Goal: Information Seeking & Learning: Learn about a topic

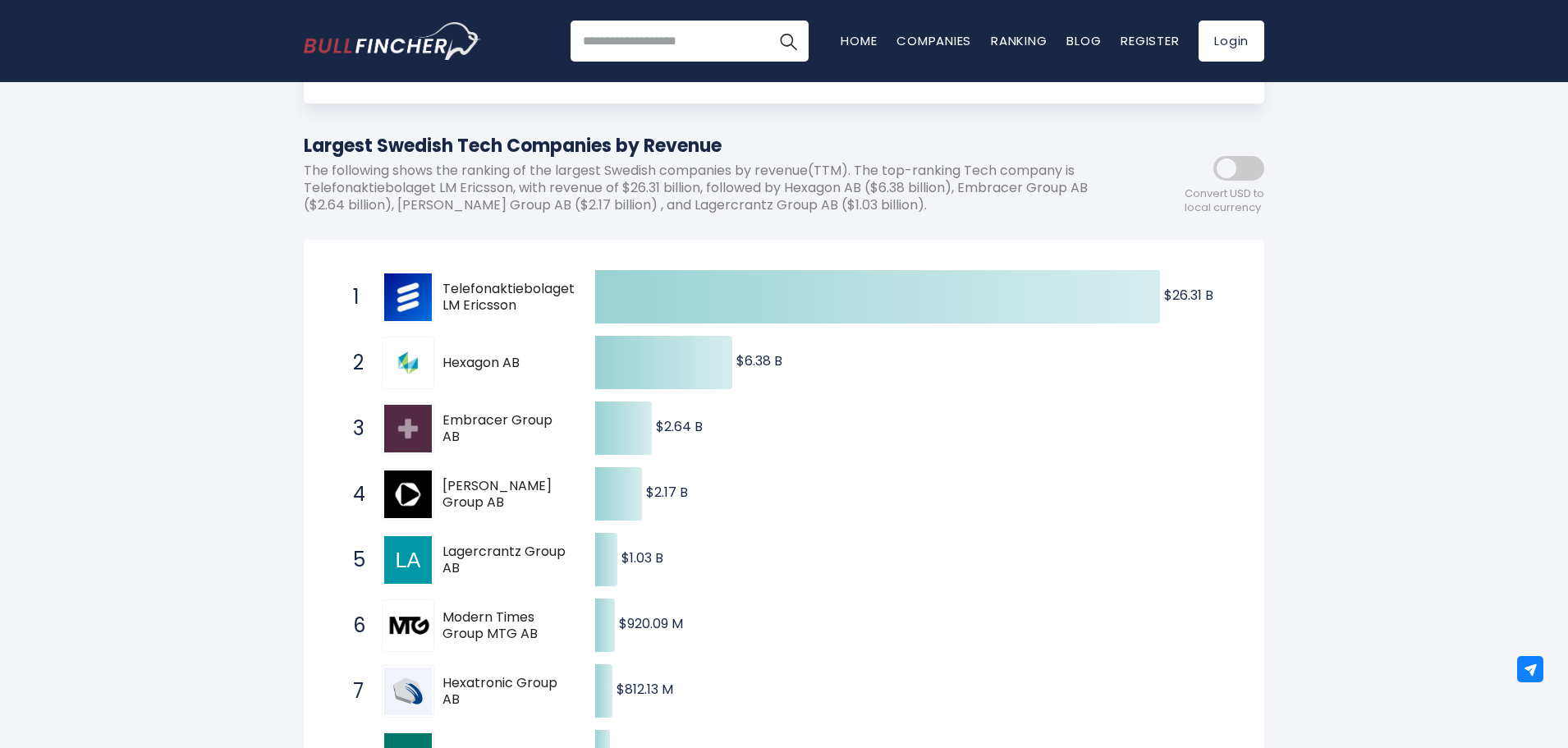
drag, startPoint x: 419, startPoint y: 280, endPoint x: 412, endPoint y: 292, distance: 13.9
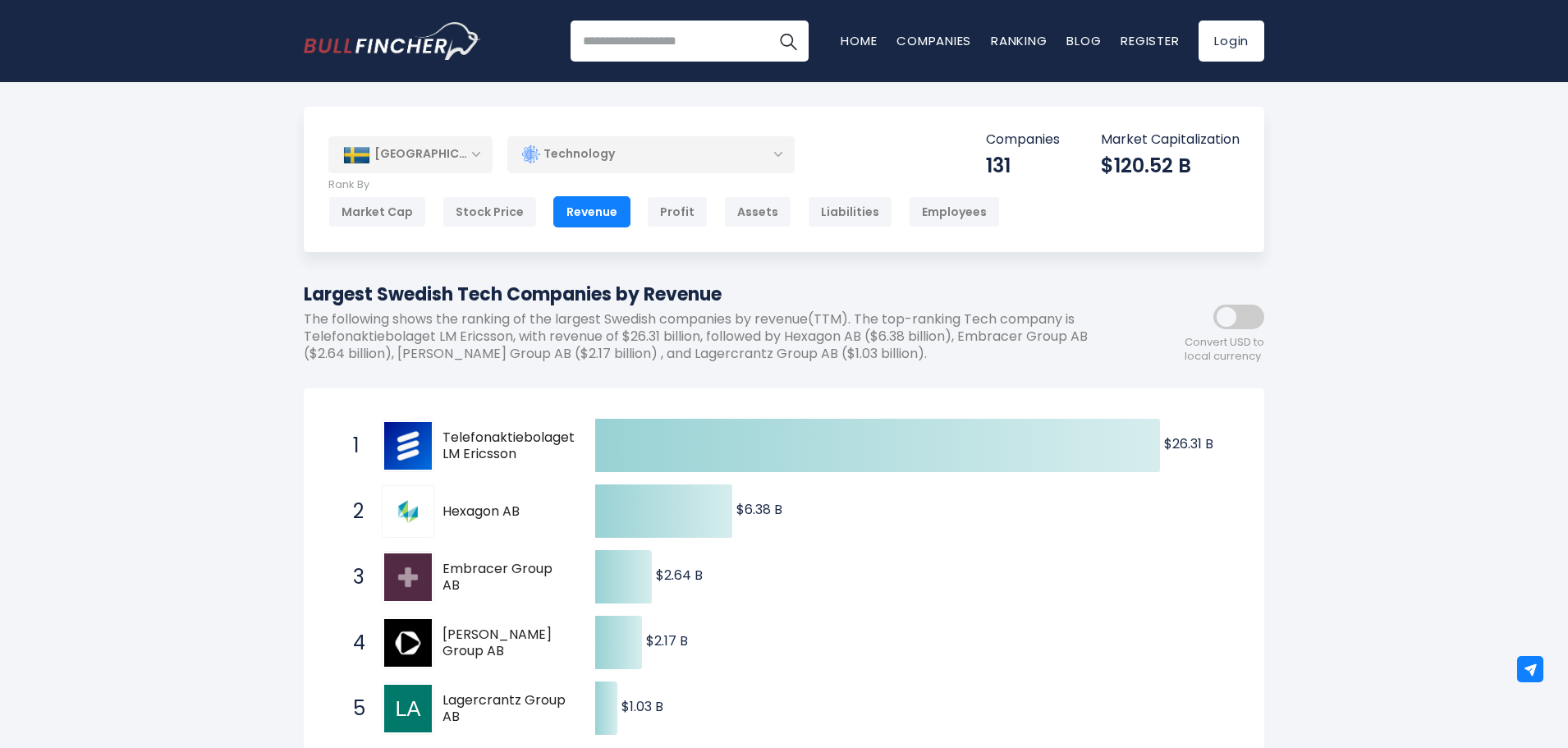
drag, startPoint x: 1189, startPoint y: 352, endPoint x: 1272, endPoint y: 353, distance: 83.0
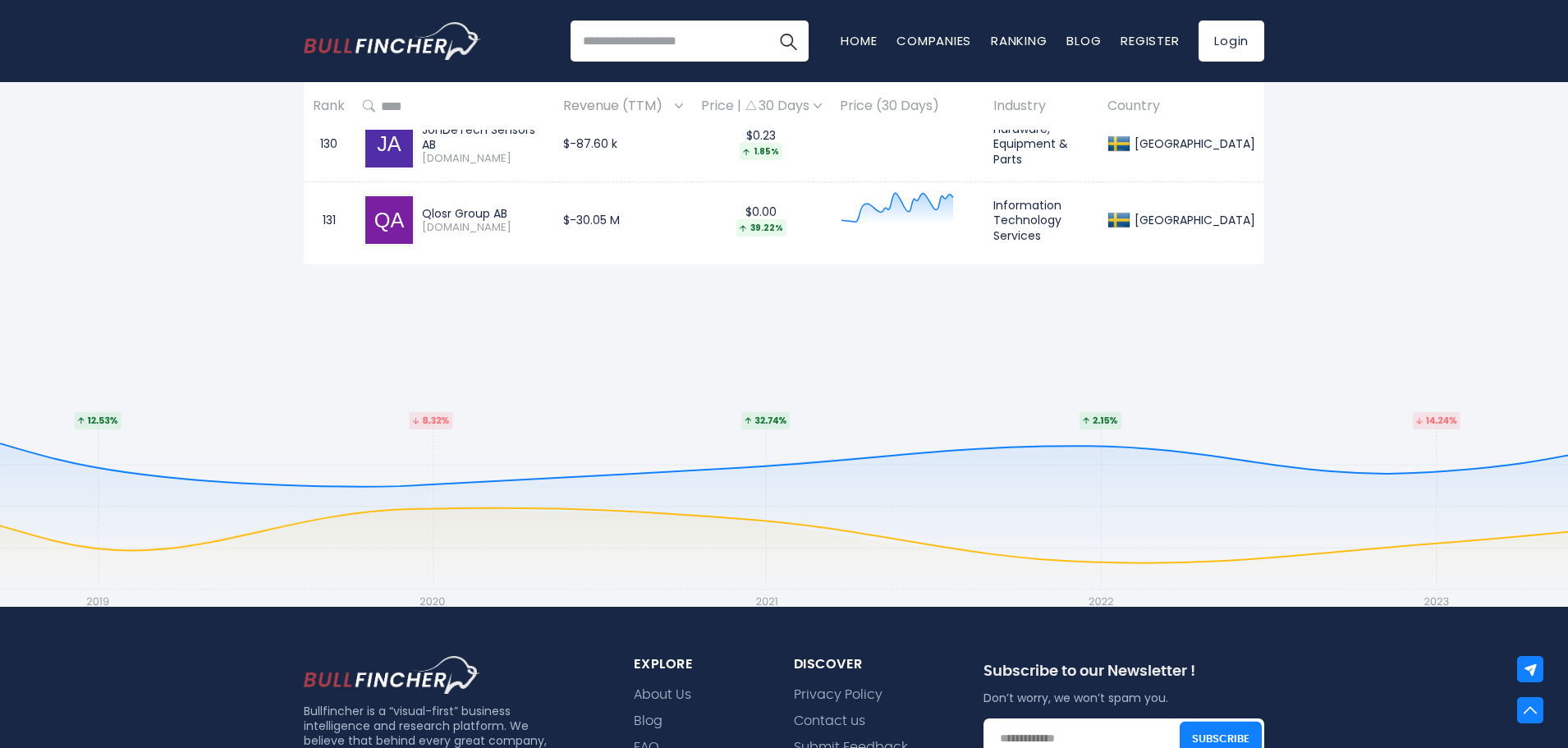
scroll to position [10705, 0]
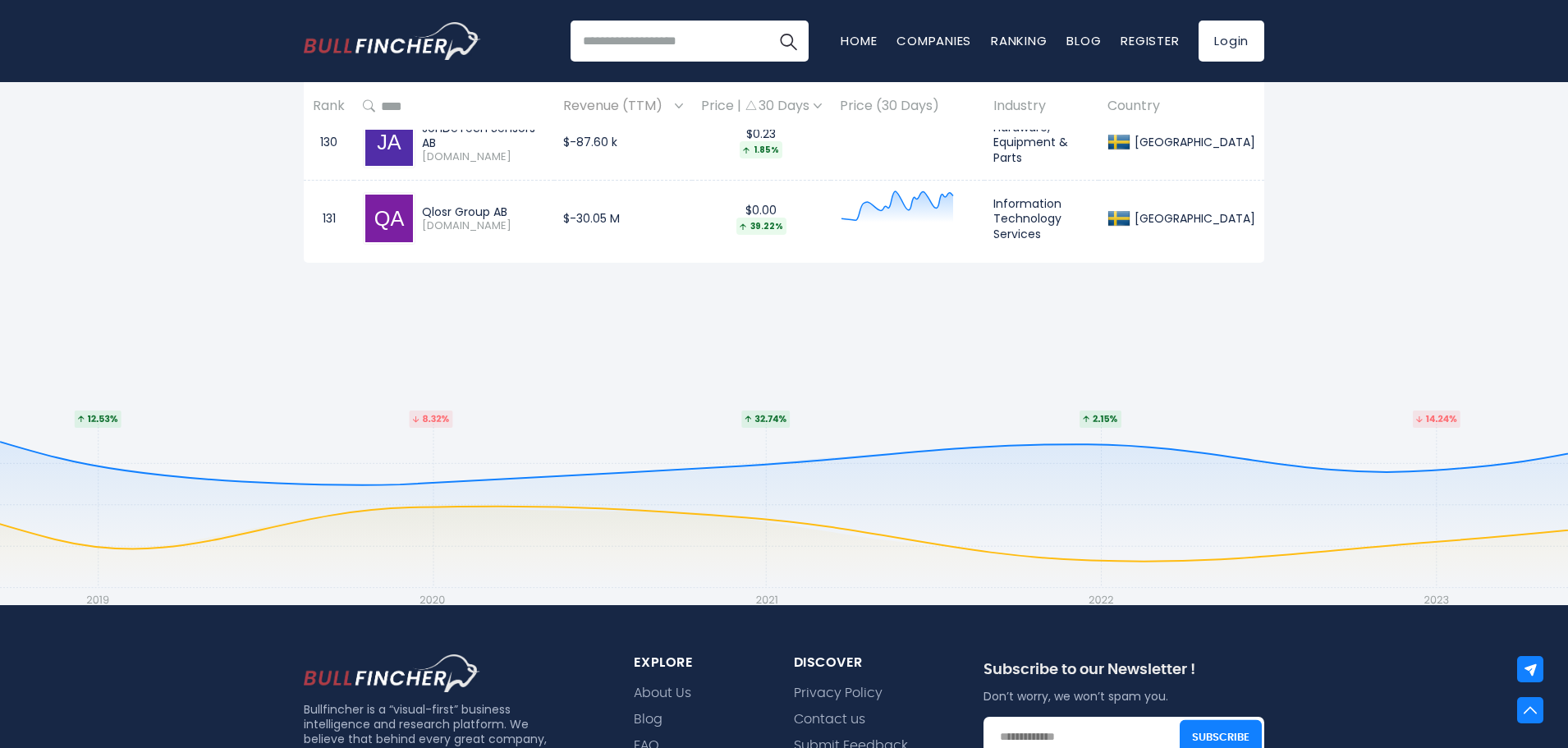
drag, startPoint x: 1388, startPoint y: 445, endPoint x: 1609, endPoint y: 473, distance: 222.8
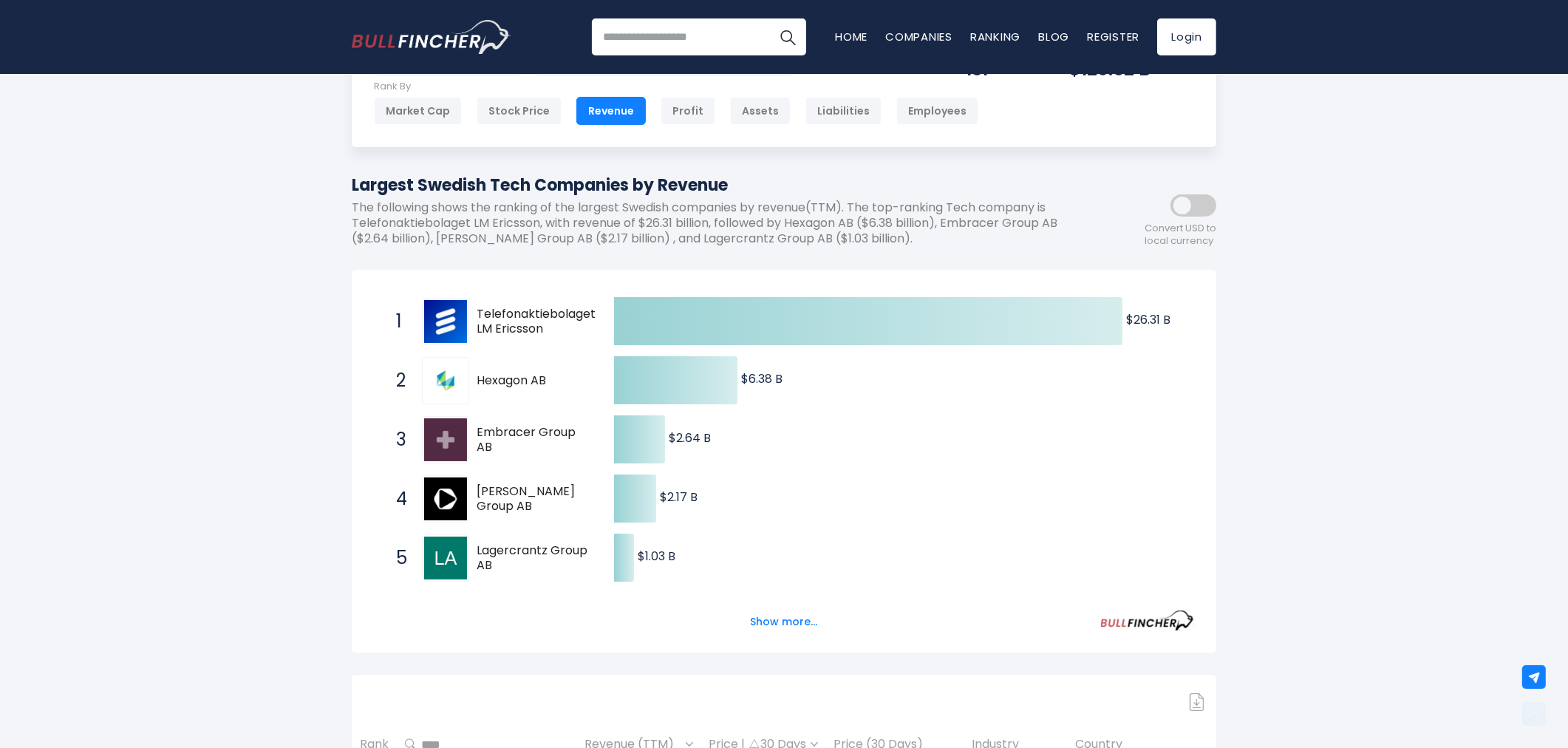
scroll to position [0, 0]
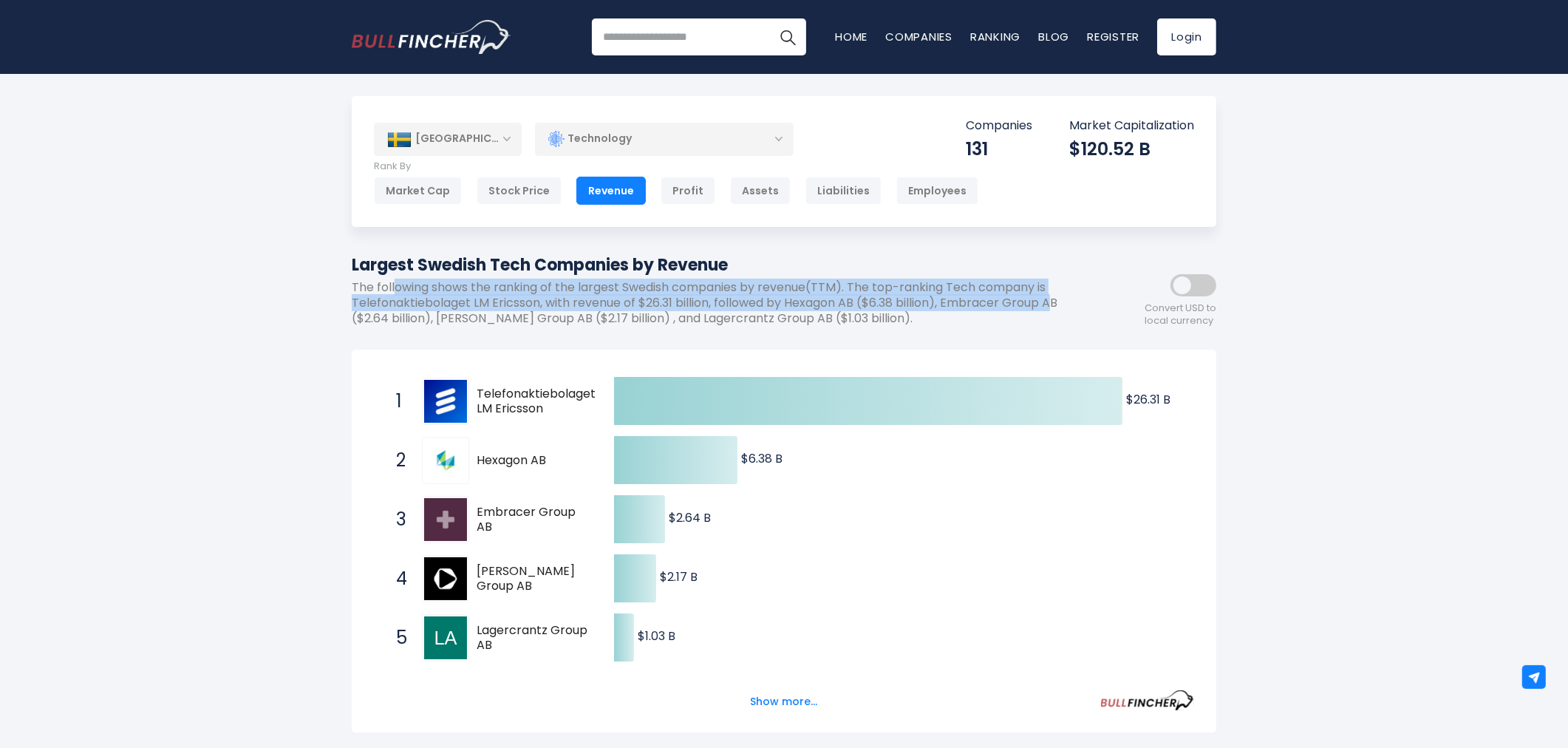
drag, startPoint x: 394, startPoint y: 285, endPoint x: 1057, endPoint y: 310, distance: 663.5
click at [1057, 310] on p "The following shows the ranking of the largest Swedish companies by revenue(TTM…" at bounding box center [717, 303] width 731 height 46
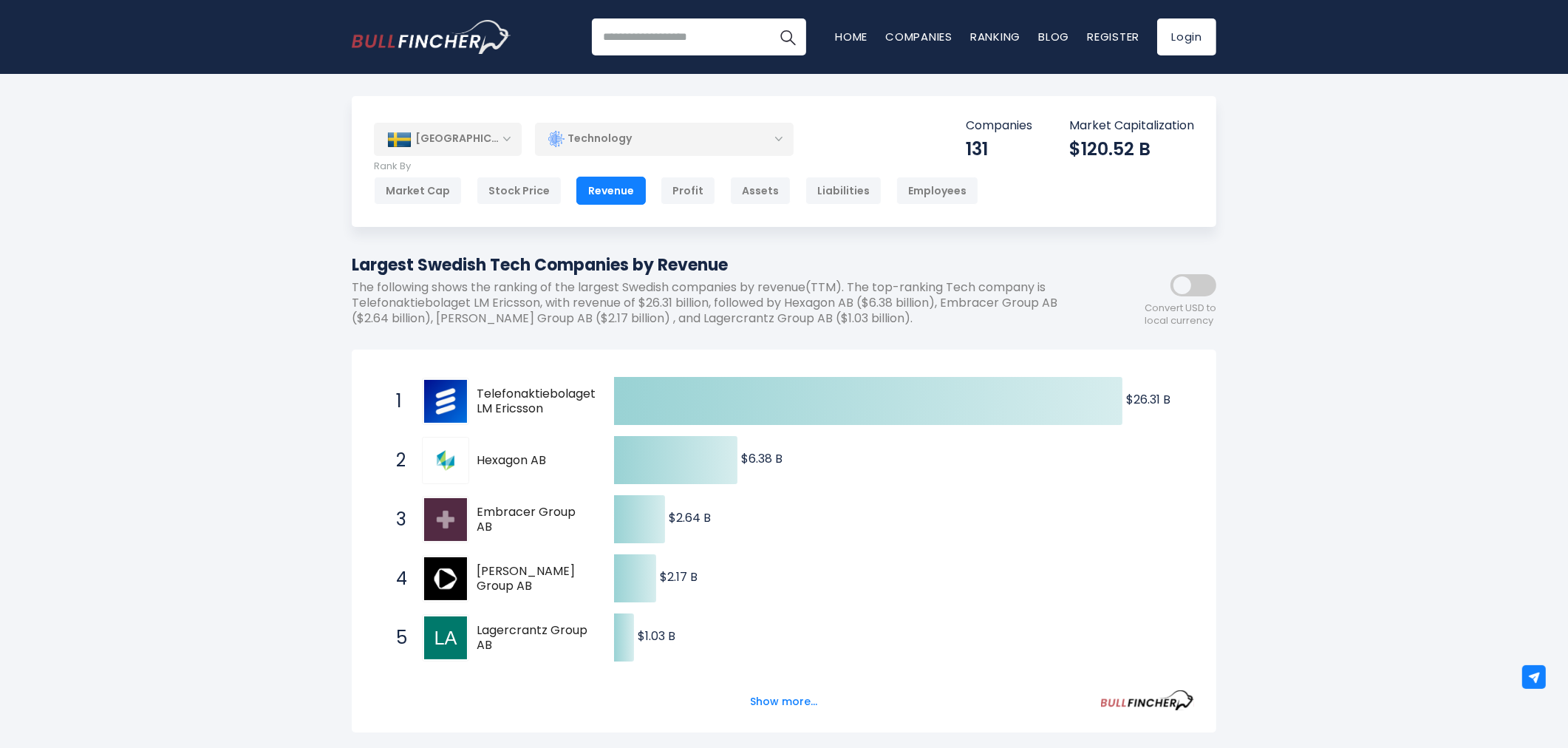
click at [1047, 320] on p "The following shows the ranking of the largest Swedish companies by revenue(TTM…" at bounding box center [717, 303] width 731 height 46
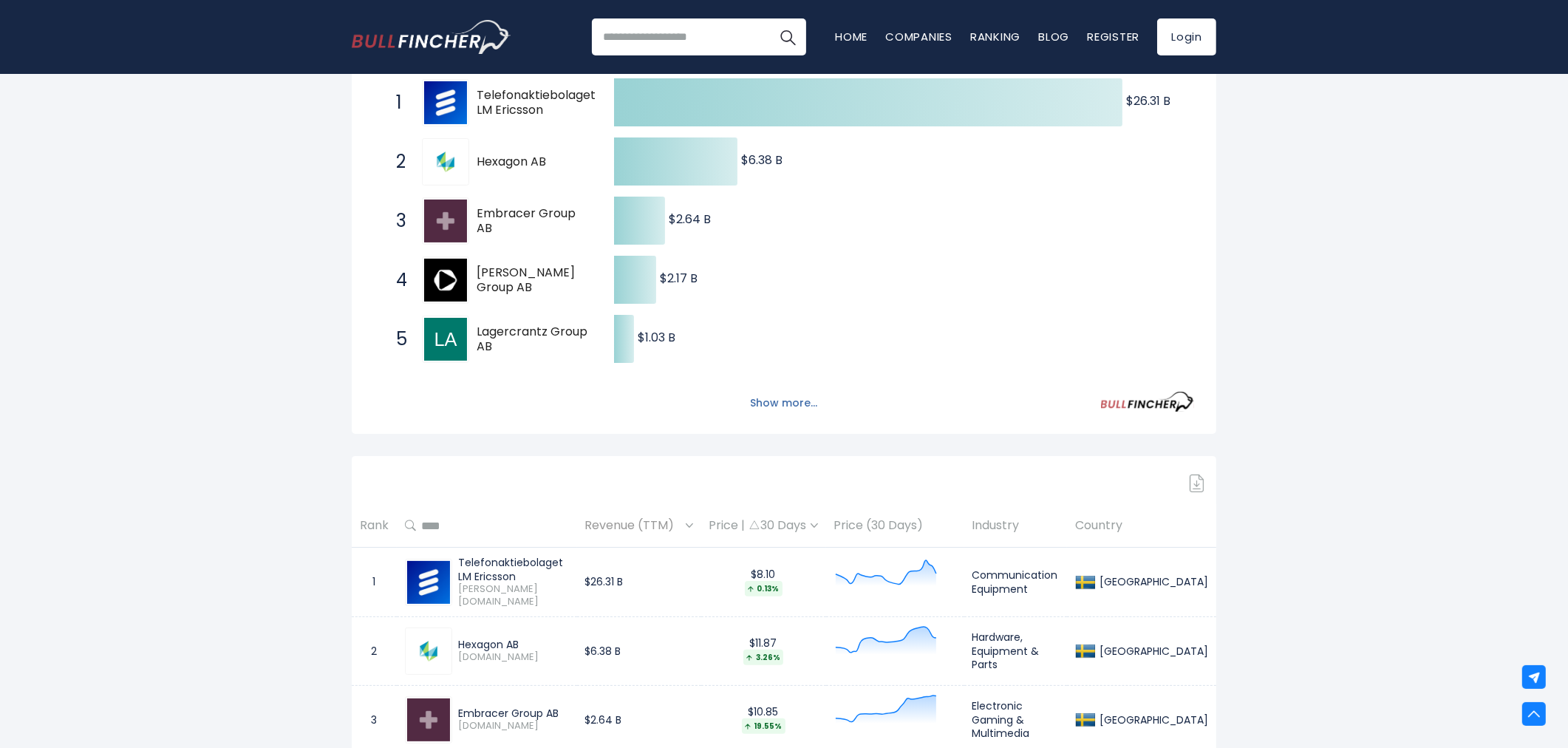
scroll to position [328, 0]
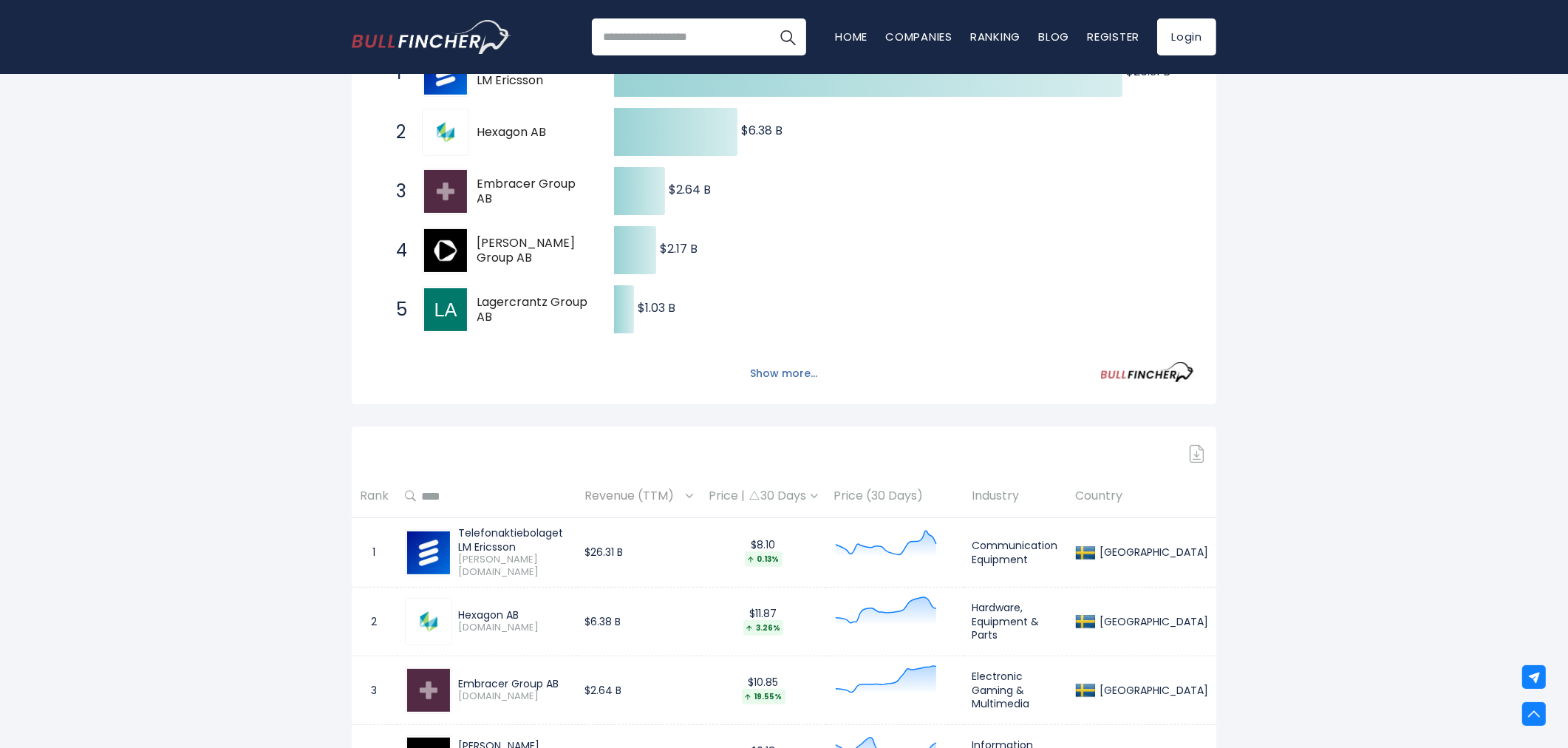
click at [776, 375] on button "Show more..." at bounding box center [784, 373] width 85 height 24
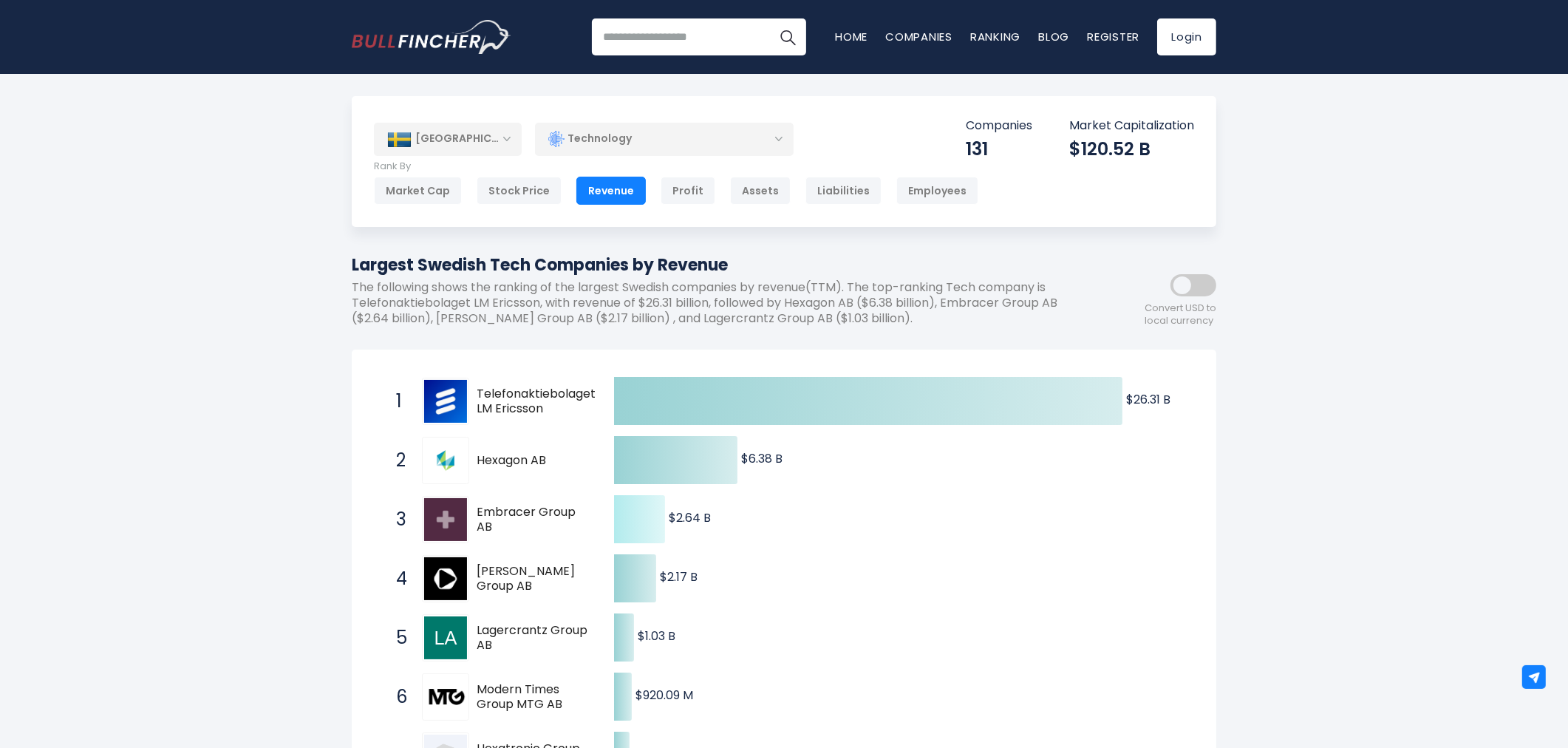
scroll to position [164, 0]
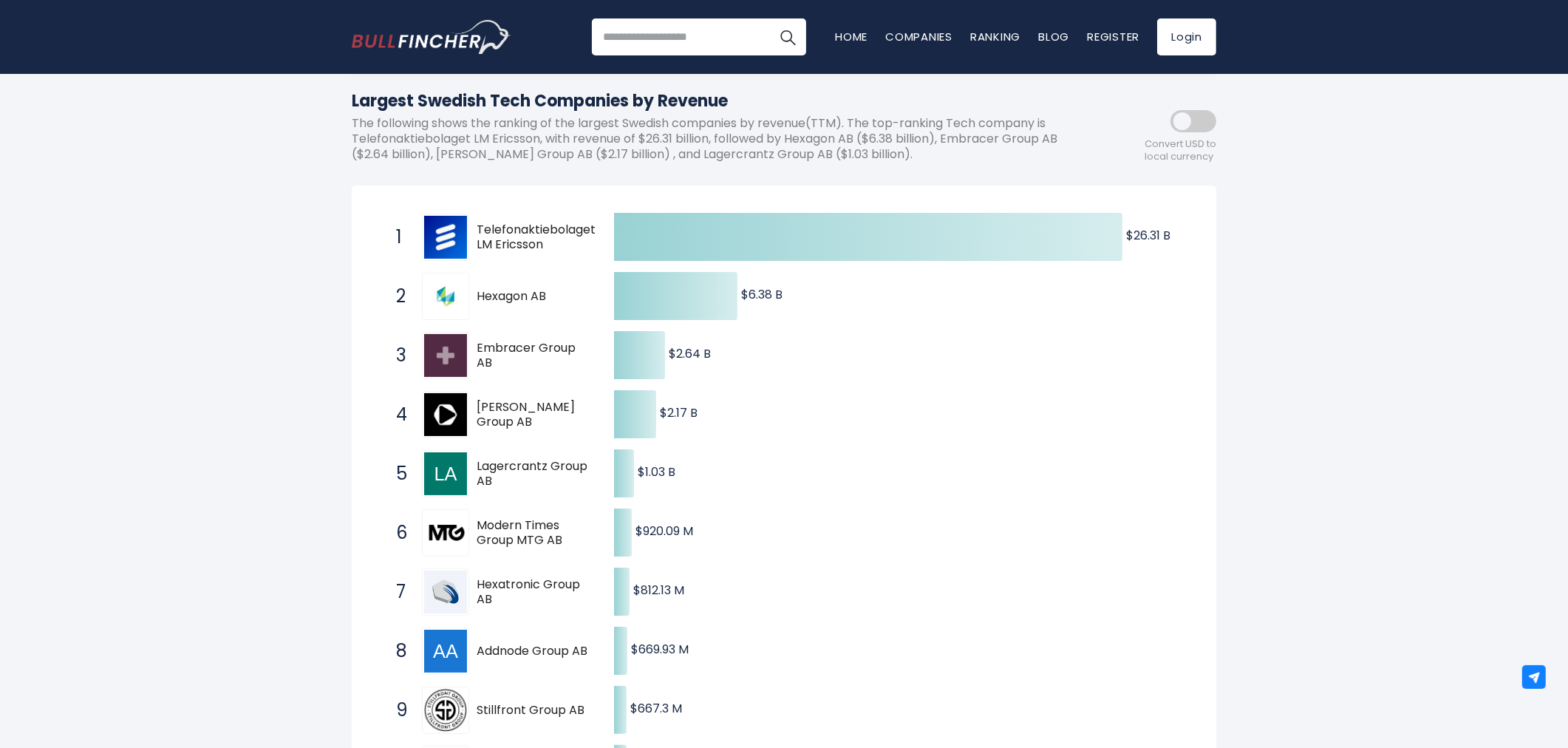
drag, startPoint x: 1135, startPoint y: 235, endPoint x: 1181, endPoint y: 234, distance: 46.0
click at [1181, 234] on icon "Created with Highcharts 12.1.2 $26.31 B ​ $26.31 B $6.38 B ​ $6.38 B $2.64 B ​ …" at bounding box center [784, 503] width 820 height 591
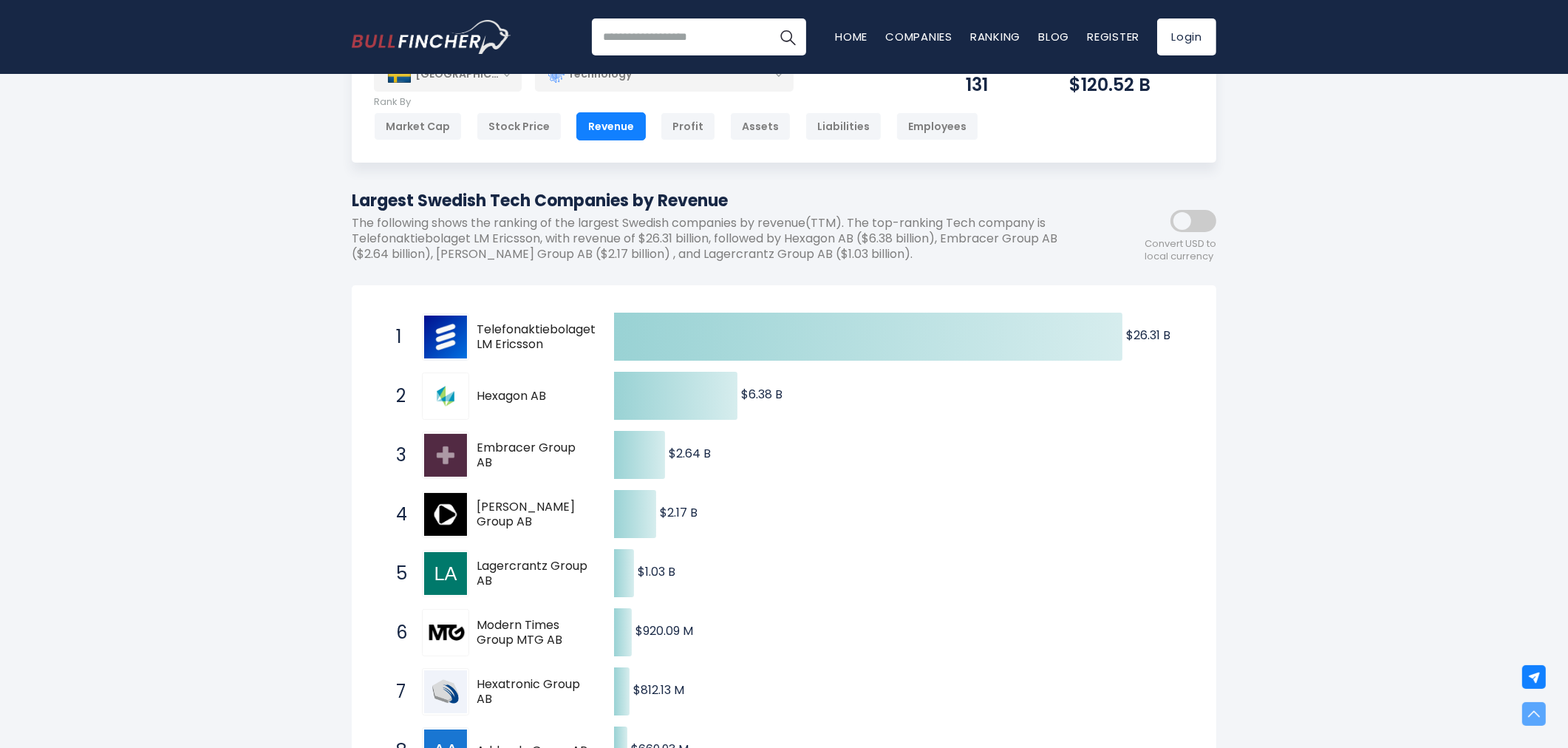
scroll to position [0, 0]
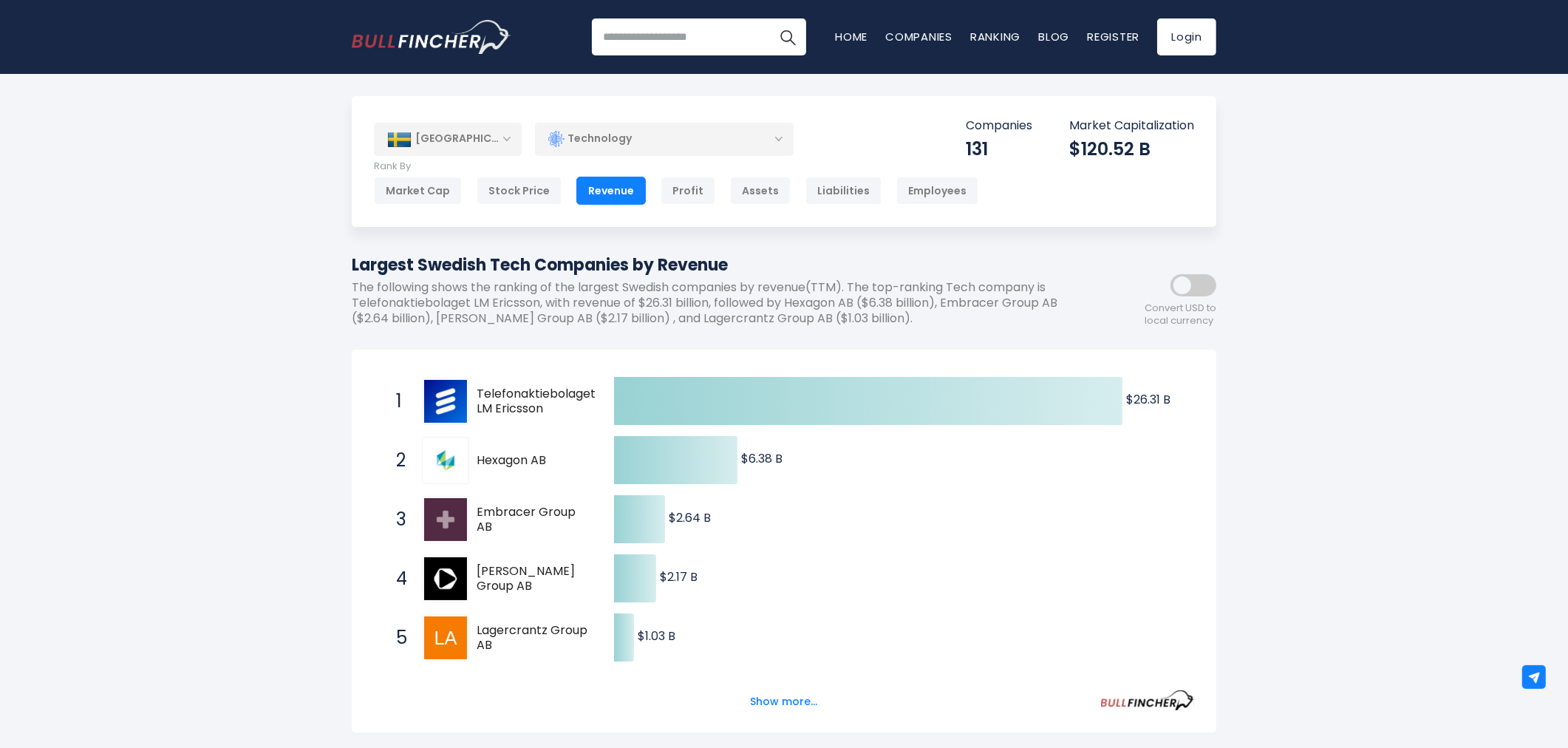
scroll to position [82, 0]
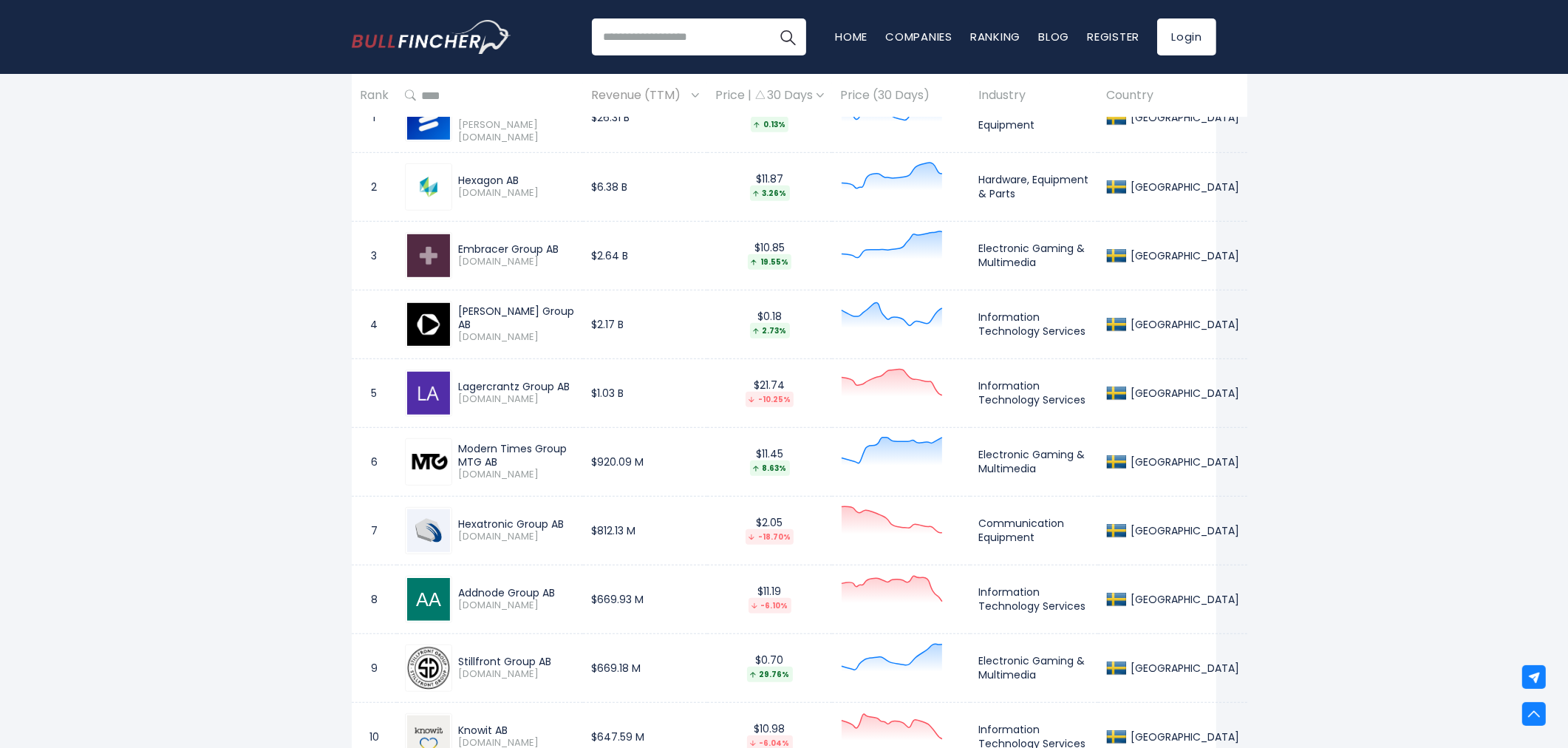
scroll to position [1149, 0]
